Goal: Information Seeking & Learning: Learn about a topic

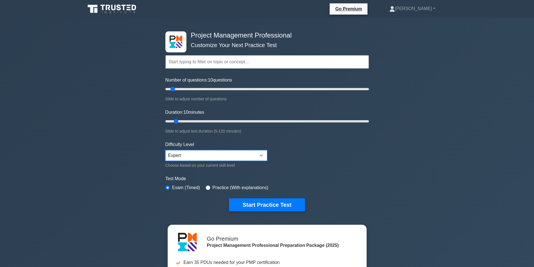
click at [207, 154] on select "Beginner Intermediate Expert" at bounding box center [216, 155] width 102 height 11
click at [315, 159] on form "Topics Scope Management Time Management Cost Management Quality Management Risk…" at bounding box center [267, 124] width 204 height 173
click at [262, 202] on button "Start Practice Test" at bounding box center [267, 204] width 76 height 13
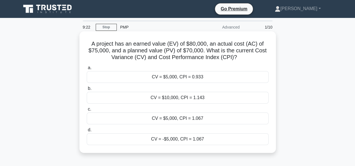
drag, startPoint x: 232, startPoint y: 77, endPoint x: 229, endPoint y: 85, distance: 7.9
click at [230, 86] on div "a. CV = $5,000, CPI = 0.933 b. CV = $10,000, CPI = 1.143 c. d." at bounding box center [177, 104] width 188 height 83
click at [193, 119] on div "CV = $5,000, CPI = 1.067" at bounding box center [178, 119] width 182 height 12
click at [87, 111] on input "c. CV = $5,000, CPI = 1.067" at bounding box center [87, 110] width 0 height 4
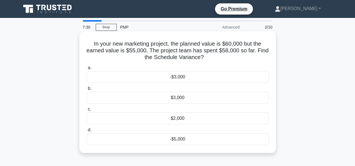
click at [197, 138] on div "-$5,000" at bounding box center [178, 139] width 182 height 12
click at [87, 132] on input "d. -$5,000" at bounding box center [87, 130] width 0 height 4
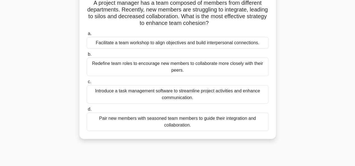
scroll to position [28, 0]
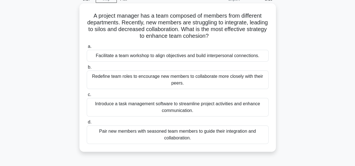
click at [241, 109] on div "Introduce a task management software to streamline project activities and enhan…" at bounding box center [178, 107] width 182 height 19
click at [87, 97] on input "c. Introduce a task management software to streamline project activities and en…" at bounding box center [87, 95] width 0 height 4
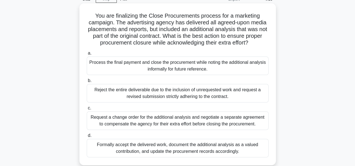
scroll to position [56, 0]
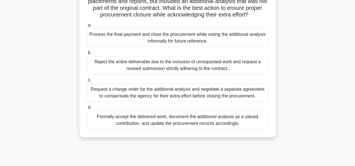
click at [207, 90] on div "Request a change order for the additional analysis and negotiate a separate agr…" at bounding box center [178, 93] width 182 height 19
click at [87, 82] on input "c. Request a change order for the additional analysis and negotiate a separate …" at bounding box center [87, 80] width 0 height 4
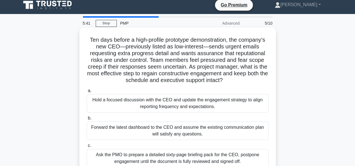
scroll to position [0, 0]
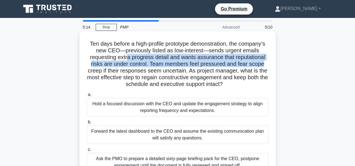
drag, startPoint x: 126, startPoint y: 56, endPoint x: 265, endPoint y: 63, distance: 139.5
click at [265, 63] on h5 "Ten days before a high-profile prototype demonstration, the company’s new CEO—p…" at bounding box center [177, 64] width 183 height 48
click at [232, 64] on h5 "Ten days before a high-profile prototype demonstration, the company’s new CEO—p…" at bounding box center [177, 64] width 183 height 48
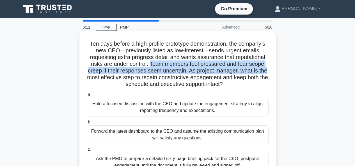
drag, startPoint x: 149, startPoint y: 65, endPoint x: 269, endPoint y: 72, distance: 119.7
click at [270, 72] on div "Ten days before a high-profile prototype demonstration, the company’s new CEO—p…" at bounding box center [178, 119] width 192 height 171
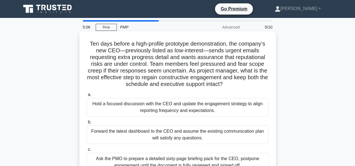
click at [194, 78] on h5 "Ten days before a high-profile prototype demonstration, the company’s new CEO—p…" at bounding box center [177, 64] width 183 height 48
drag, startPoint x: 185, startPoint y: 70, endPoint x: 271, endPoint y: 82, distance: 87.2
click at [271, 82] on div "Ten days before a high-profile prototype demonstration, the company’s new CEO—p…" at bounding box center [178, 119] width 192 height 171
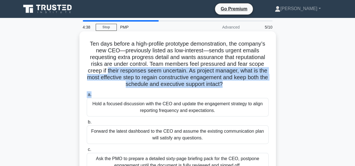
drag, startPoint x: 107, startPoint y: 71, endPoint x: 245, endPoint y: 89, distance: 139.1
click at [230, 93] on div "Ten days before a high-profile prototype demonstration, the company’s new CEO—p…" at bounding box center [178, 119] width 192 height 171
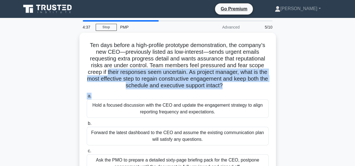
click at [306, 86] on div "Ten days before a high-profile prototype demonstration, the company’s new CEO—p…" at bounding box center [178, 124] width 320 height 182
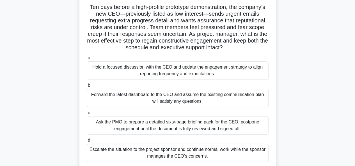
scroll to position [28, 0]
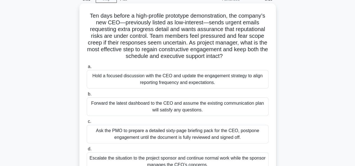
drag, startPoint x: 191, startPoint y: 42, endPoint x: 272, endPoint y: 55, distance: 83.0
click at [272, 55] on div "Ten days before a high-profile prototype demonstration, the company’s new CEO—p…" at bounding box center [178, 91] width 192 height 171
click at [218, 52] on h5 "Ten days before a high-profile prototype demonstration, the company’s new CEO—p…" at bounding box center [177, 36] width 183 height 48
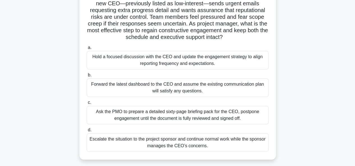
scroll to position [56, 0]
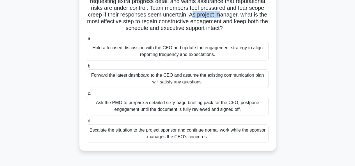
drag, startPoint x: 191, startPoint y: 14, endPoint x: 219, endPoint y: 15, distance: 28.1
click at [219, 15] on h5 "Ten days before a high-profile prototype demonstration, the company’s new CEO—p…" at bounding box center [177, 8] width 183 height 48
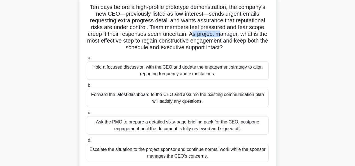
scroll to position [28, 0]
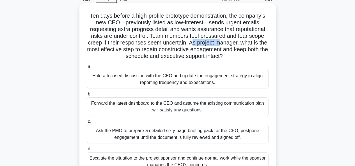
drag, startPoint x: 116, startPoint y: 29, endPoint x: 265, endPoint y: 57, distance: 151.4
click at [265, 57] on h5 "Ten days before a high-profile prototype demonstration, the company’s new CEO—p…" at bounding box center [177, 36] width 183 height 48
click at [263, 57] on h5 "Ten days before a high-profile prototype demonstration, the company’s new CEO—p…" at bounding box center [177, 36] width 183 height 48
drag, startPoint x: 243, startPoint y: 55, endPoint x: 114, endPoint y: 22, distance: 133.7
click at [114, 22] on h5 "Ten days before a high-profile prototype demonstration, the company’s new CEO—p…" at bounding box center [177, 36] width 183 height 48
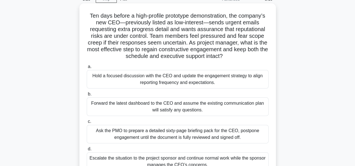
click at [208, 44] on h5 "Ten days before a high-profile prototype demonstration, the company’s new CEO—p…" at bounding box center [177, 36] width 183 height 48
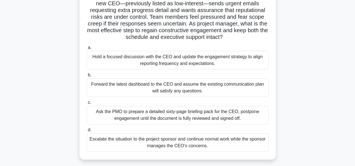
scroll to position [56, 0]
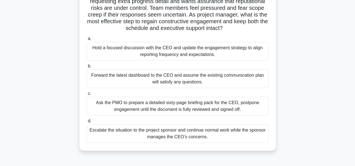
click at [223, 54] on div "Hold a focused discussion with the CEO and update the engagement strategy to al…" at bounding box center [178, 51] width 182 height 19
click at [87, 41] on input "a. Hold a focused discussion with the CEO and update the engagement strategy to…" at bounding box center [87, 39] width 0 height 4
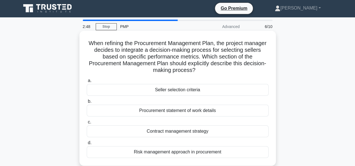
scroll to position [0, 0]
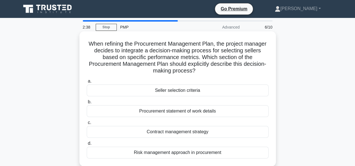
drag, startPoint x: 104, startPoint y: 42, endPoint x: 238, endPoint y: 71, distance: 136.7
click at [238, 71] on h5 "When refining the Procurement Management Plan, the project manager decides to i…" at bounding box center [177, 57] width 183 height 34
click at [241, 114] on div "Procurement statement of work details" at bounding box center [178, 111] width 182 height 12
click at [87, 104] on input "b. Procurement statement of work details" at bounding box center [87, 102] width 0 height 4
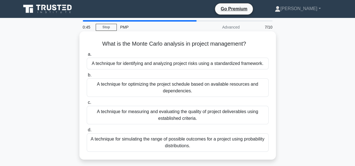
click at [248, 143] on div "A technique for simulating the range of possible outcomes for a project using p…" at bounding box center [178, 142] width 182 height 19
click at [87, 132] on input "d. A technique for simulating the range of possible outcomes for a project usin…" at bounding box center [87, 130] width 0 height 4
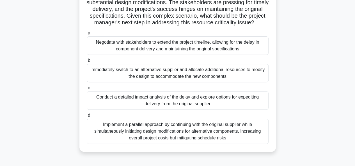
scroll to position [84, 0]
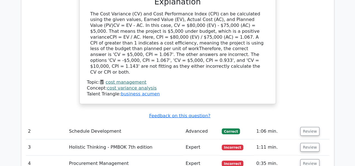
scroll to position [617, 0]
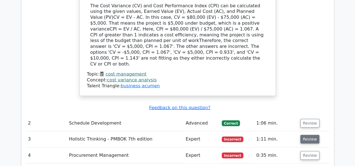
click at [310, 135] on button "Review" at bounding box center [309, 139] width 19 height 9
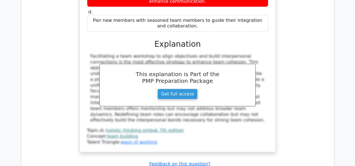
scroll to position [925, 0]
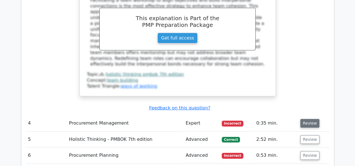
click at [308, 119] on button "Review" at bounding box center [309, 123] width 19 height 9
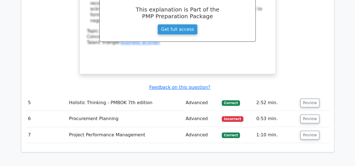
scroll to position [1261, 0]
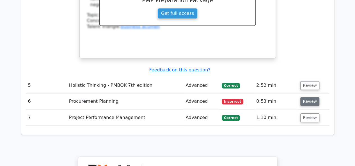
click at [313, 97] on button "Review" at bounding box center [309, 101] width 19 height 9
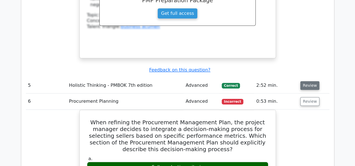
click at [313, 81] on button "Review" at bounding box center [309, 85] width 19 height 9
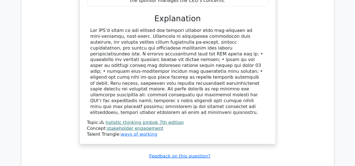
scroll to position [1598, 0]
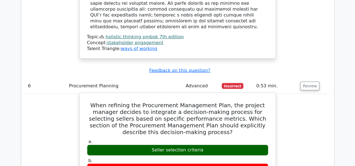
click at [165, 102] on h5 "When refining the Procurement Management Plan, the project manager decides to i…" at bounding box center [177, 119] width 182 height 34
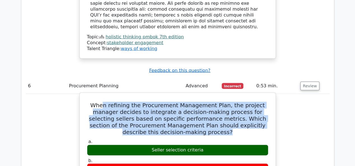
drag, startPoint x: 110, startPoint y: 24, endPoint x: 211, endPoint y: 51, distance: 104.7
click at [211, 102] on h5 "When refining the Procurement Management Plan, the project manager decides to i…" at bounding box center [177, 119] width 182 height 34
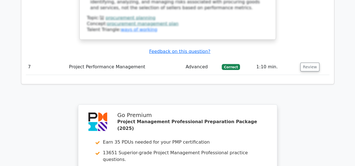
scroll to position [1881, 0]
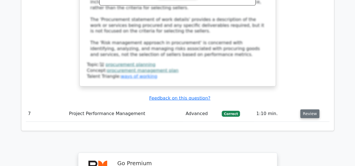
click at [305, 110] on button "Review" at bounding box center [309, 114] width 19 height 9
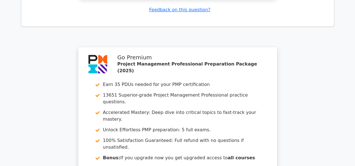
scroll to position [2265, 0]
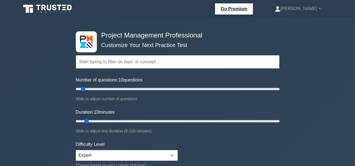
click at [99, 93] on div "Number of questions: 10 questions Slide to adjust number of questions" at bounding box center [178, 90] width 204 height 26
type input "25"
click at [96, 91] on input "Number of questions: 25 questions" at bounding box center [178, 89] width 204 height 7
click at [94, 118] on input "Duration: 10 minutes" at bounding box center [178, 121] width 204 height 7
click at [96, 120] on input "Duration: 15 minutes" at bounding box center [178, 121] width 204 height 7
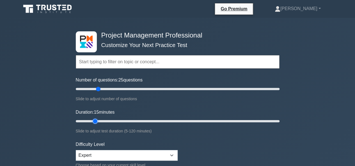
click at [98, 121] on input "Duration: 15 minutes" at bounding box center [178, 121] width 204 height 7
type input "20"
click at [100, 121] on input "Duration: 15 minutes" at bounding box center [178, 121] width 204 height 7
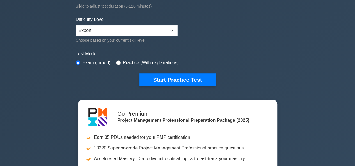
scroll to position [84, 0]
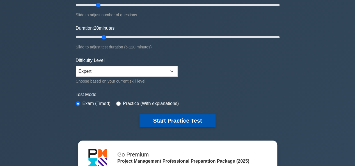
click at [182, 120] on button "Start Practice Test" at bounding box center [177, 120] width 76 height 13
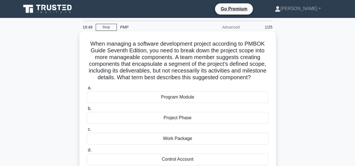
drag, startPoint x: 183, startPoint y: 59, endPoint x: 261, endPoint y: 77, distance: 80.6
click at [261, 77] on h5 "When managing a software development project according to PMBOK Guide Seventh E…" at bounding box center [177, 60] width 183 height 41
click at [197, 76] on h5 "When managing a software development project according to PMBOK Guide Seventh E…" at bounding box center [177, 60] width 183 height 41
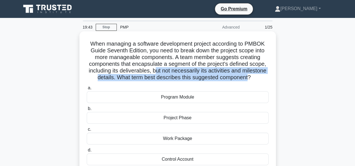
drag, startPoint x: 155, startPoint y: 74, endPoint x: 249, endPoint y: 77, distance: 94.5
click at [249, 77] on h5 "When managing a software development project according to PMBOK Guide Seventh E…" at bounding box center [177, 60] width 183 height 41
click at [222, 80] on h5 "When managing a software development project according to PMBOK Guide Seventh E…" at bounding box center [177, 60] width 183 height 41
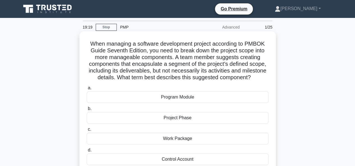
drag, startPoint x: 149, startPoint y: 70, endPoint x: 248, endPoint y: 79, distance: 99.6
click at [282, 81] on div "When managing a software development project according to PMBOK Guide Seventh E…" at bounding box center [178, 107] width 320 height 149
click at [246, 79] on h5 "When managing a software development project according to PMBOK Guide Seventh E…" at bounding box center [177, 60] width 183 height 41
click at [207, 67] on h5 "When managing a software development project according to PMBOK Guide Seventh E…" at bounding box center [177, 60] width 183 height 41
drag, startPoint x: 152, startPoint y: 69, endPoint x: 262, endPoint y: 79, distance: 110.6
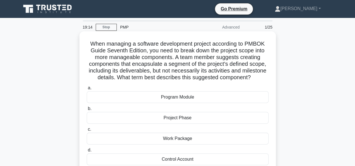
click at [262, 79] on h5 "When managing a software development project according to PMBOK Guide Seventh E…" at bounding box center [177, 60] width 183 height 41
click at [166, 69] on h5 "When managing a software development project according to PMBOK Guide Seventh E…" at bounding box center [177, 60] width 183 height 41
drag, startPoint x: 154, startPoint y: 69, endPoint x: 271, endPoint y: 79, distance: 117.1
click at [271, 79] on div "When managing a software development project according to PMBOK Guide Seventh E…" at bounding box center [178, 102] width 192 height 137
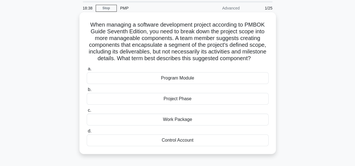
scroll to position [28, 0]
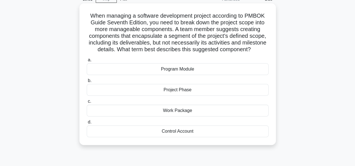
click at [230, 94] on div "Project Phase" at bounding box center [178, 90] width 182 height 12
click at [87, 83] on input "b. Project Phase" at bounding box center [87, 81] width 0 height 4
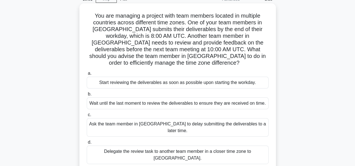
click at [212, 118] on div "Ask the team member in Australia to delay submitting the deliverables to a late…" at bounding box center [178, 127] width 182 height 19
click at [87, 115] on input "c. Ask the team member in Australia to delay submitting the deliverables to a l…" at bounding box center [87, 115] width 0 height 4
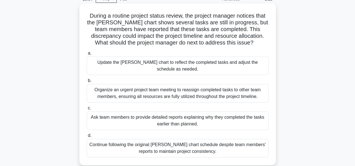
click at [255, 64] on div "Update the Gantt chart to reflect the completed tasks and adjust the schedule a…" at bounding box center [178, 66] width 182 height 19
click at [87, 55] on input "a. Update the Gantt chart to reflect the completed tasks and adjust the schedul…" at bounding box center [87, 54] width 0 height 4
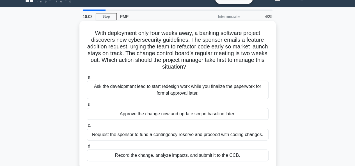
scroll to position [0, 0]
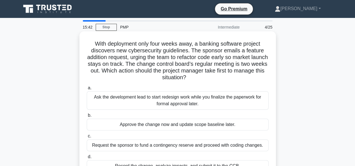
drag, startPoint x: 137, startPoint y: 70, endPoint x: 211, endPoint y: 77, distance: 75.2
click at [211, 77] on h5 "With deployment only four weeks away, a banking software project discovers new …" at bounding box center [177, 60] width 183 height 41
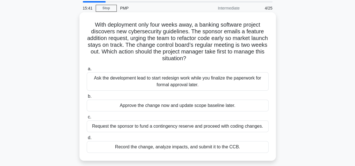
scroll to position [28, 0]
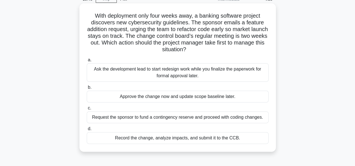
click at [205, 54] on div "With deployment only four weeks away, a banking software project discovers new …" at bounding box center [178, 78] width 192 height 144
drag, startPoint x: 210, startPoint y: 53, endPoint x: 131, endPoint y: 42, distance: 80.1
click at [131, 42] on h5 "With deployment only four weeks away, a banking software project discovers new …" at bounding box center [177, 32] width 183 height 41
click at [243, 137] on div "Record the change, analyze impacts, and submit it to the CCB." at bounding box center [178, 138] width 182 height 12
click at [87, 131] on input "d. Record the change, analyze impacts, and submit it to the CCB." at bounding box center [87, 129] width 0 height 4
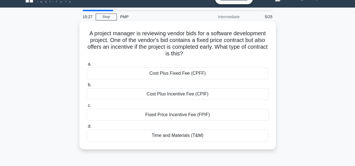
scroll to position [0, 0]
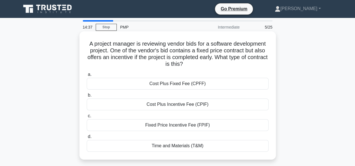
click at [230, 128] on div "Fixed Price Incentive Fee (FPIF)" at bounding box center [178, 125] width 182 height 12
click at [87, 118] on input "c. Fixed Price Incentive Fee (FPIF)" at bounding box center [87, 116] width 0 height 4
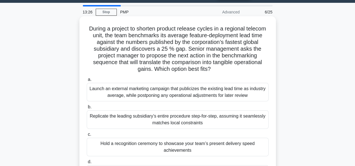
scroll to position [28, 0]
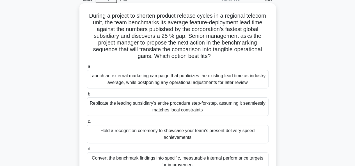
drag, startPoint x: 183, startPoint y: 28, endPoint x: 262, endPoint y: 57, distance: 84.0
click at [262, 57] on h5 "During a project to shorten product release cycles in a regional telecom unit, …" at bounding box center [177, 36] width 183 height 48
click at [232, 43] on h5 "During a project to shorten product release cycles in a regional telecom unit, …" at bounding box center [177, 36] width 183 height 48
drag, startPoint x: 149, startPoint y: 19, endPoint x: 258, endPoint y: 55, distance: 115.6
click at [258, 55] on h5 "During a project to shorten product release cycles in a regional telecom unit, …" at bounding box center [177, 36] width 183 height 48
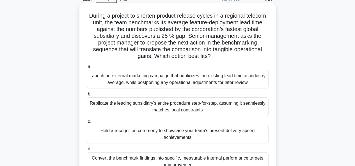
click at [214, 50] on h5 "During a project to shorten product release cycles in a regional telecom unit, …" at bounding box center [177, 36] width 183 height 48
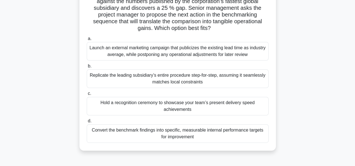
click at [214, 133] on div "Convert the benchmark findings into specific, measurable internal performance t…" at bounding box center [178, 133] width 182 height 19
click at [87, 123] on input "d. Convert the benchmark findings into specific, measurable internal performanc…" at bounding box center [87, 121] width 0 height 4
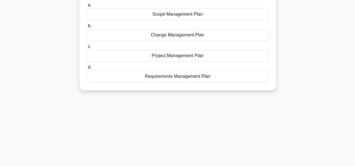
scroll to position [0, 0]
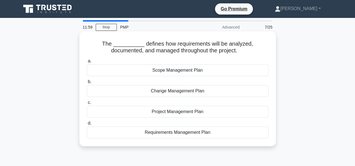
drag, startPoint x: 123, startPoint y: 43, endPoint x: 223, endPoint y: 51, distance: 100.1
click at [223, 51] on h5 "The __________ defines how requirements will be analyzed, documented, and manag…" at bounding box center [177, 47] width 183 height 14
click at [207, 134] on div "Requirements Management Plan" at bounding box center [178, 133] width 182 height 12
click at [87, 125] on input "d. Requirements Management Plan" at bounding box center [87, 124] width 0 height 4
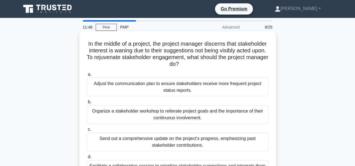
drag, startPoint x: 98, startPoint y: 48, endPoint x: 237, endPoint y: 65, distance: 139.8
click at [237, 65] on h5 "In the middle of a project, the project manager discerns that stakeholder inter…" at bounding box center [177, 53] width 183 height 27
click at [197, 57] on h5 "In the middle of a project, the project manager discerns that stakeholder inter…" at bounding box center [177, 53] width 183 height 27
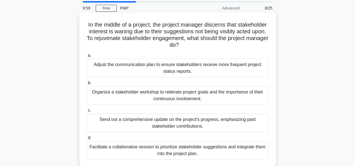
scroll to position [28, 0]
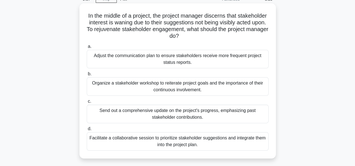
click at [234, 85] on div "Organize a stakeholder workshop to reiterate project goals and the importance o…" at bounding box center [178, 86] width 182 height 19
click at [87, 76] on input "b. Organize a stakeholder workshop to reiterate project goals and the importanc…" at bounding box center [87, 74] width 0 height 4
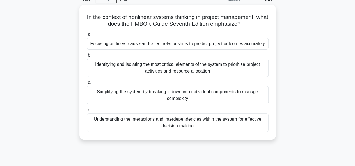
scroll to position [0, 0]
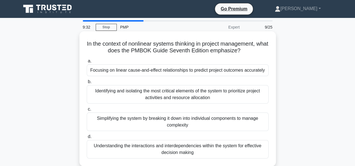
drag, startPoint x: 190, startPoint y: 45, endPoint x: 268, endPoint y: 51, distance: 78.7
click at [268, 51] on h5 "In the context of nonlinear systems thinking in project management, what does t…" at bounding box center [177, 47] width 183 height 14
click at [234, 48] on h5 "In the context of nonlinear systems thinking in project management, what does t…" at bounding box center [177, 47] width 183 height 14
click at [247, 50] on icon ".spinner_0XTQ{transform-origin:center;animation:spinner_y6GP .75s linear infini…" at bounding box center [243, 51] width 7 height 7
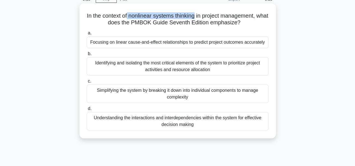
drag, startPoint x: 135, startPoint y: 17, endPoint x: 202, endPoint y: 16, distance: 66.7
click at [202, 16] on h5 "In the context of nonlinear systems thinking in project management, what does t…" at bounding box center [177, 19] width 183 height 14
copy h5 "nonlinear systems thinking"
click at [235, 121] on div "Understanding the interactions and interdependencies within the system for effe…" at bounding box center [178, 121] width 182 height 19
click at [87, 111] on input "d. Understanding the interactions and interdependencies within the system for e…" at bounding box center [87, 109] width 0 height 4
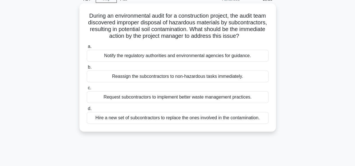
click at [101, 62] on div "Notify the regulatory authorities and environmental agencies for guidance." at bounding box center [178, 56] width 182 height 12
click at [87, 48] on input "a. Notify the regulatory authorities and environmental agencies for guidance." at bounding box center [87, 47] width 0 height 4
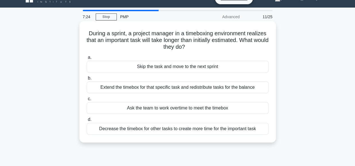
scroll to position [0, 0]
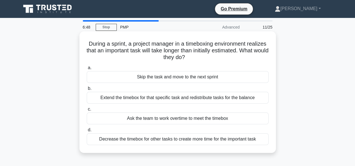
click at [202, 98] on div "Extend the timebox for that specific task and redistribute tasks for the balance" at bounding box center [178, 98] width 182 height 12
click at [87, 91] on input "b. Extend the timebox for that specific task and redistribute tasks for the bal…" at bounding box center [87, 89] width 0 height 4
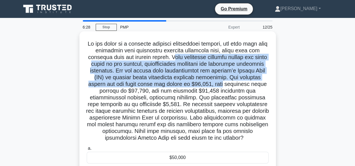
drag, startPoint x: 181, startPoint y: 57, endPoint x: 263, endPoint y: 85, distance: 86.1
click at [263, 85] on h5 ".spinner_0XTQ{transform-origin:center;animation:spinner_y6GP .75s linear infini…" at bounding box center [177, 90] width 183 height 101
click at [253, 84] on h5 ".spinner_0XTQ{transform-origin:center;animation:spinner_y6GP .75s linear infini…" at bounding box center [177, 90] width 183 height 101
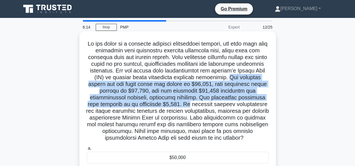
drag, startPoint x: 256, startPoint y: 78, endPoint x: 270, endPoint y: 103, distance: 28.8
click at [270, 103] on div ".spinner_0XTQ{transform-origin:center;animation:spinner_y6GP .75s linear infini…" at bounding box center [178, 133] width 192 height 198
click at [225, 100] on h5 ".spinner_0XTQ{transform-origin:center;animation:spinner_y6GP .75s linear infini…" at bounding box center [177, 90] width 183 height 101
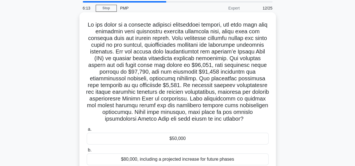
scroll to position [28, 0]
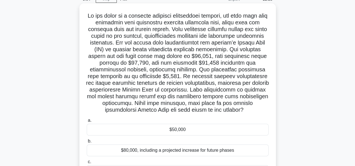
drag, startPoint x: 254, startPoint y: 77, endPoint x: 271, endPoint y: 117, distance: 44.0
click at [272, 117] on div ".spinner_0XTQ{transform-origin:center;animation:spinner_y6GP .75s linear infini…" at bounding box center [178, 105] width 192 height 198
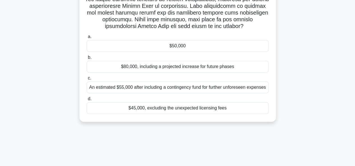
scroll to position [112, 0]
click at [218, 52] on div "$50,000" at bounding box center [178, 46] width 182 height 12
click at [87, 38] on input "a. $50,000" at bounding box center [87, 37] width 0 height 4
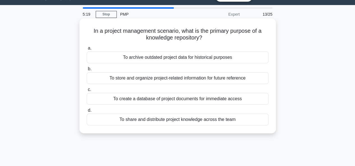
scroll to position [0, 0]
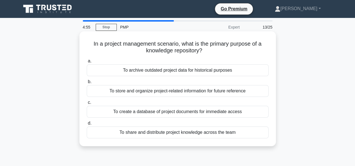
click at [239, 95] on div "To store and organize project-related information for future reference" at bounding box center [178, 91] width 182 height 12
click at [87, 84] on input "b. To store and organize project-related information for future reference" at bounding box center [87, 82] width 0 height 4
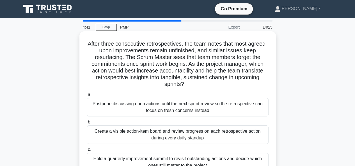
drag, startPoint x: 100, startPoint y: 41, endPoint x: 220, endPoint y: 84, distance: 127.7
click at [220, 84] on h5 "After three consecutive retrospectives, the team notes that most agreed-upon im…" at bounding box center [177, 64] width 183 height 48
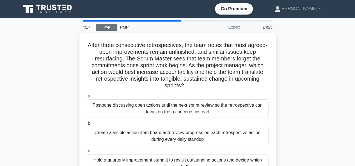
click at [114, 26] on link "Stop" at bounding box center [106, 27] width 21 height 7
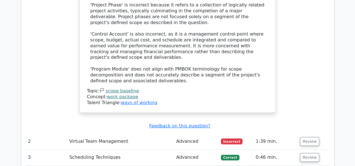
scroll to position [841, 0]
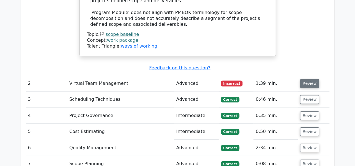
click at [312, 79] on button "Review" at bounding box center [309, 83] width 19 height 9
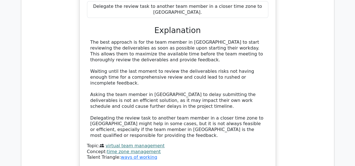
scroll to position [1149, 0]
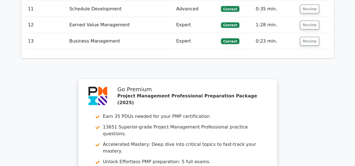
scroll to position [1768, 0]
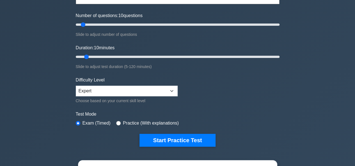
scroll to position [56, 0]
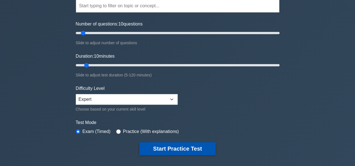
click at [175, 144] on button "Start Practice Test" at bounding box center [177, 148] width 76 height 13
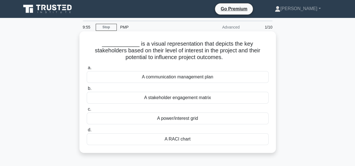
drag, startPoint x: 125, startPoint y: 42, endPoint x: 241, endPoint y: 57, distance: 117.3
click at [242, 57] on h5 "____________ is a visual representation that depicts the key stakeholders based…" at bounding box center [177, 50] width 183 height 21
click at [217, 56] on h5 "____________ is a visual representation that depicts the key stakeholders based…" at bounding box center [177, 50] width 183 height 21
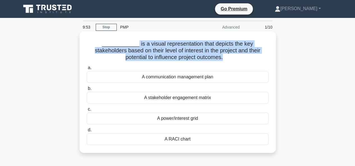
drag, startPoint x: 217, startPoint y: 56, endPoint x: 117, endPoint y: 42, distance: 101.3
click at [117, 42] on h5 "____________ is a visual representation that depicts the key stakeholders based…" at bounding box center [177, 50] width 183 height 21
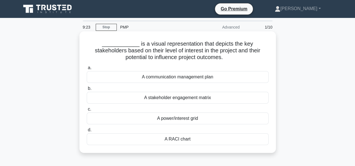
click at [229, 119] on div "A power/interest grid" at bounding box center [178, 119] width 182 height 12
click at [87, 111] on input "c. A power/interest grid" at bounding box center [87, 110] width 0 height 4
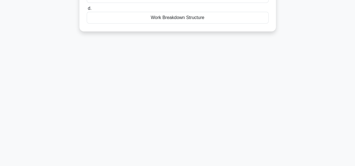
scroll to position [24, 0]
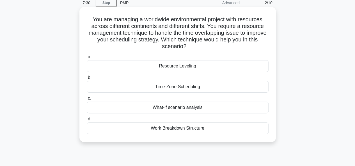
drag, startPoint x: 184, startPoint y: 39, endPoint x: 230, endPoint y: 48, distance: 47.6
click at [230, 48] on h5 "You are managing a worldwide environmental project with resources across differ…" at bounding box center [177, 33] width 183 height 34
click at [235, 48] on h5 "You are managing a worldwide environmental project with resources across differ…" at bounding box center [177, 33] width 183 height 34
click at [230, 69] on div "Resource Leveling" at bounding box center [178, 66] width 182 height 12
click at [87, 59] on input "a. Resource Leveling" at bounding box center [87, 57] width 0 height 4
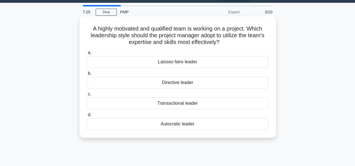
scroll to position [0, 0]
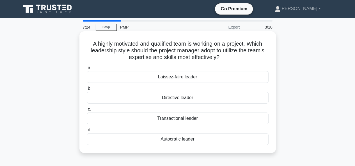
drag, startPoint x: 104, startPoint y: 43, endPoint x: 257, endPoint y: 60, distance: 154.4
click at [257, 60] on h5 "A highly motivated and qualified team is working on a project. Which leadership…" at bounding box center [177, 50] width 183 height 21
click at [230, 59] on h5 "A highly motivated and qualified team is working on a project. Which leadership…" at bounding box center [177, 50] width 183 height 21
drag, startPoint x: 232, startPoint y: 60, endPoint x: 80, endPoint y: 45, distance: 152.4
click at [80, 45] on div "A highly motivated and qualified team is working on a project. Which leadership…" at bounding box center [177, 92] width 196 height 122
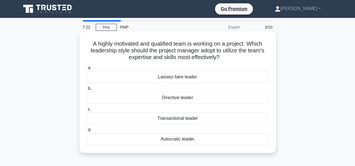
click at [190, 50] on h5 "A highly motivated and qualified team is working on a project. Which leadership…" at bounding box center [177, 50] width 183 height 21
drag, startPoint x: 118, startPoint y: 43, endPoint x: 232, endPoint y: 58, distance: 115.6
click at [233, 60] on h5 "A highly motivated and qualified team is working on a project. Which leadership…" at bounding box center [177, 50] width 183 height 21
click at [233, 57] on h5 "A highly motivated and qualified team is working on a project. Which leadership…" at bounding box center [177, 50] width 183 height 21
drag, startPoint x: 231, startPoint y: 57, endPoint x: 81, endPoint y: 46, distance: 150.1
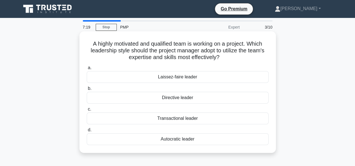
click at [82, 46] on div "A highly motivated and qualified team is working on a project. Which leadership…" at bounding box center [178, 92] width 192 height 117
click at [164, 49] on h5 "A highly motivated and qualified team is working on a project. Which leadership…" at bounding box center [177, 50] width 183 height 21
click at [118, 48] on h5 "A highly motivated and qualified team is working on a project. Which leadership…" at bounding box center [177, 50] width 183 height 21
drag, startPoint x: 222, startPoint y: 59, endPoint x: 88, endPoint y: 38, distance: 135.4
click at [88, 38] on div "A highly motivated and qualified team is working on a project. Which leadership…" at bounding box center [178, 92] width 192 height 117
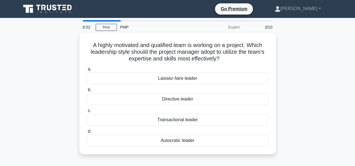
copy h5 "A highly motivated and qualified team is working on a project. Which leadership…"
click at [331, 94] on div "A highly motivated and qualified team is working on a project. Which leadership…" at bounding box center [178, 97] width 320 height 128
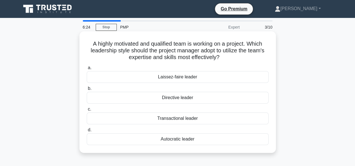
click at [234, 96] on div "Directive leader" at bounding box center [178, 98] width 182 height 12
click at [87, 91] on input "b. Directive leader" at bounding box center [87, 89] width 0 height 4
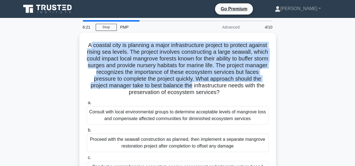
drag, startPoint x: 98, startPoint y: 41, endPoint x: 278, endPoint y: 90, distance: 186.1
click at [278, 89] on div "A coastal city is planning a major infrastructure project to protect against ri…" at bounding box center [178, 127] width 320 height 189
